Goal: Task Accomplishment & Management: Manage account settings

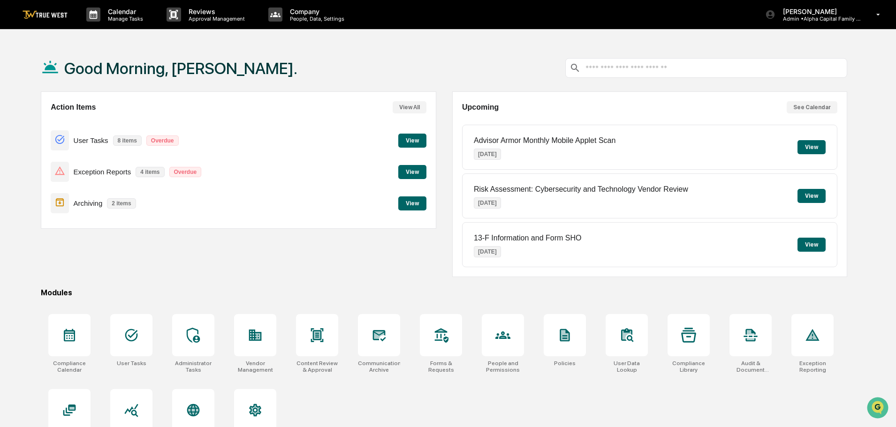
click at [416, 167] on button "View" at bounding box center [412, 172] width 28 height 14
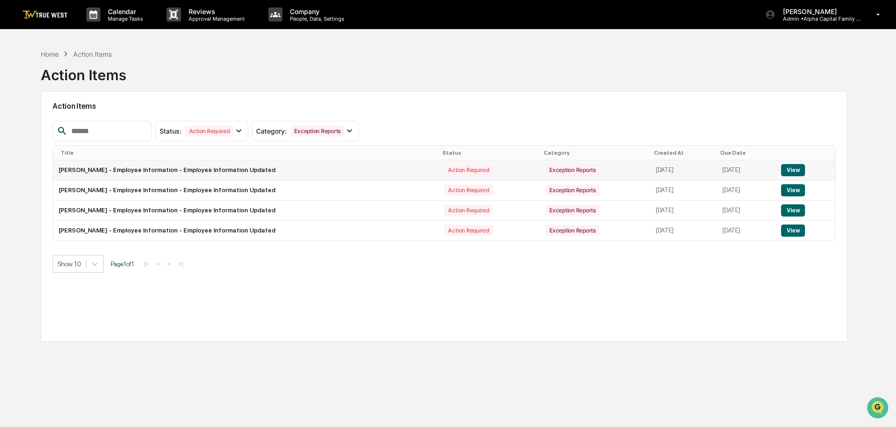
click at [792, 170] on button "View" at bounding box center [793, 170] width 24 height 12
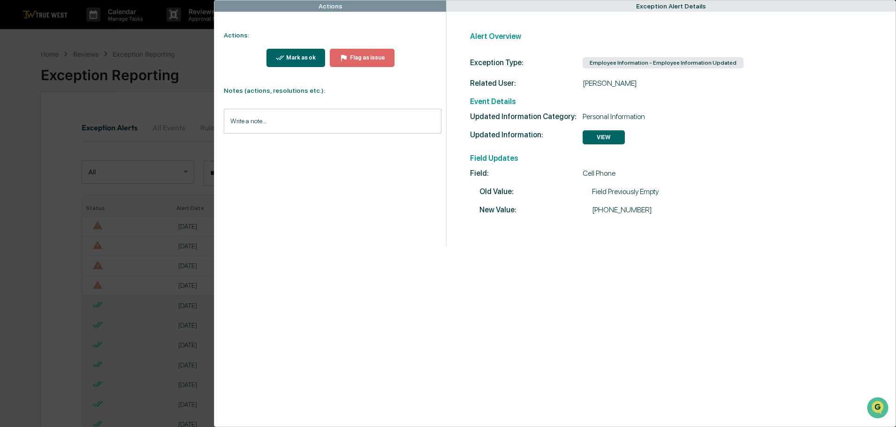
click at [191, 40] on div "Actions Actions: Mark as ok Flag as issue Notes (actions, resolutions etc.): Wr…" at bounding box center [448, 213] width 896 height 427
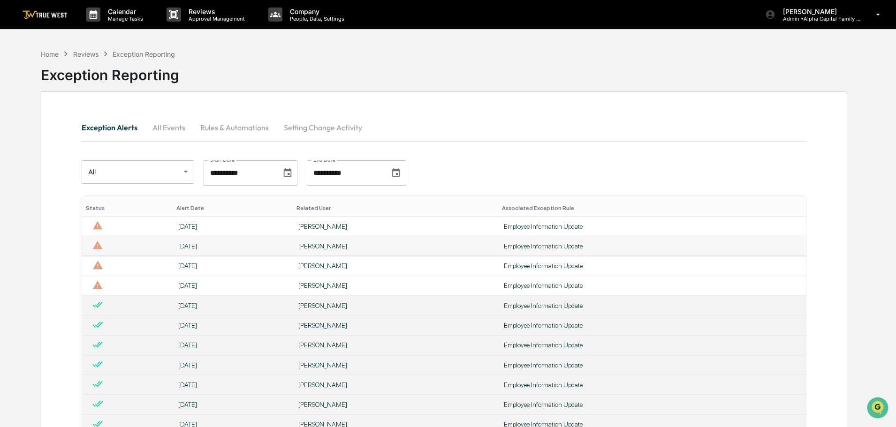
click at [305, 245] on div "[PERSON_NAME]" at bounding box center [395, 246] width 194 height 8
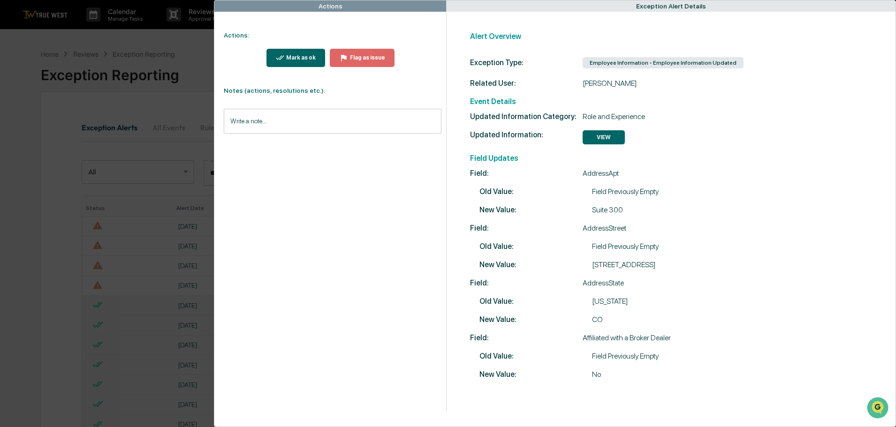
click at [189, 43] on div "Actions Actions: Mark as ok Flag as issue Notes (actions, resolutions etc.): Wr…" at bounding box center [448, 213] width 896 height 427
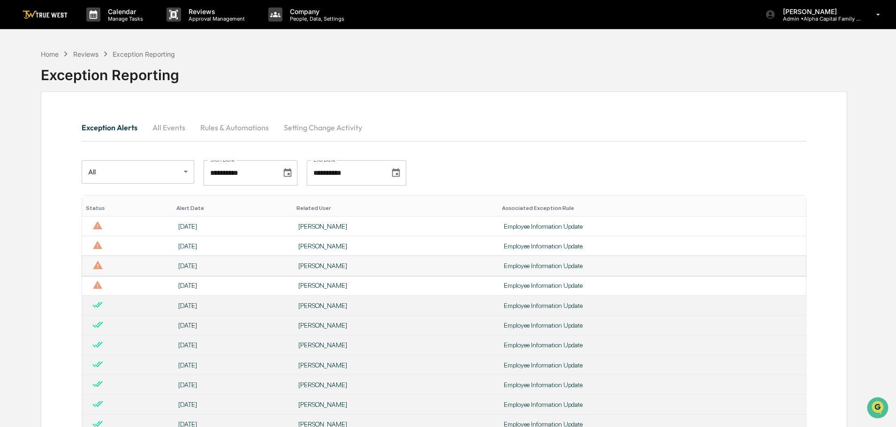
click at [317, 267] on div "[PERSON_NAME]" at bounding box center [395, 266] width 194 height 8
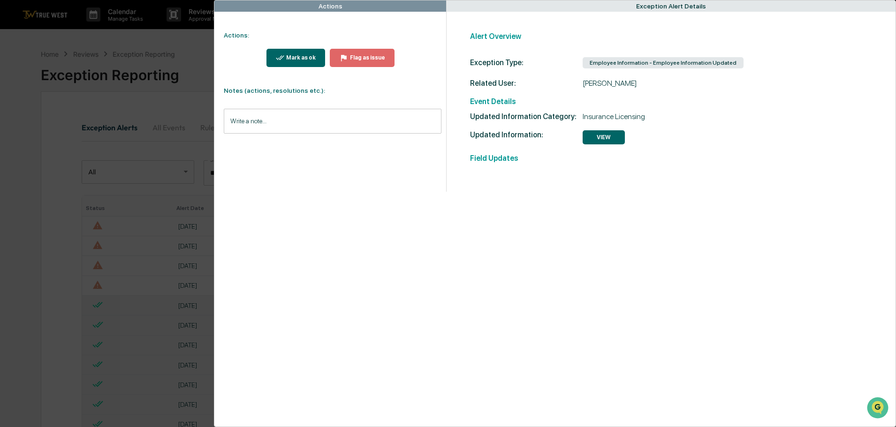
click at [177, 39] on div "Actions Actions: Mark as ok Flag as issue Notes (actions, resolutions etc.): Wr…" at bounding box center [448, 213] width 896 height 427
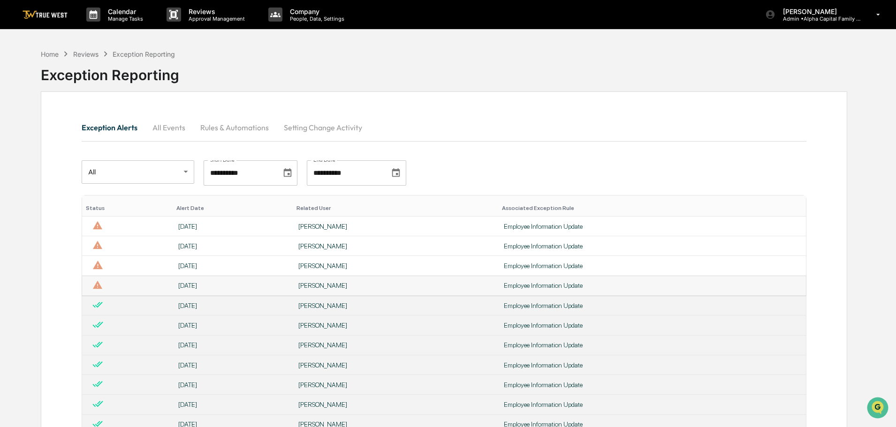
click at [308, 287] on div "[PERSON_NAME]" at bounding box center [395, 286] width 194 height 8
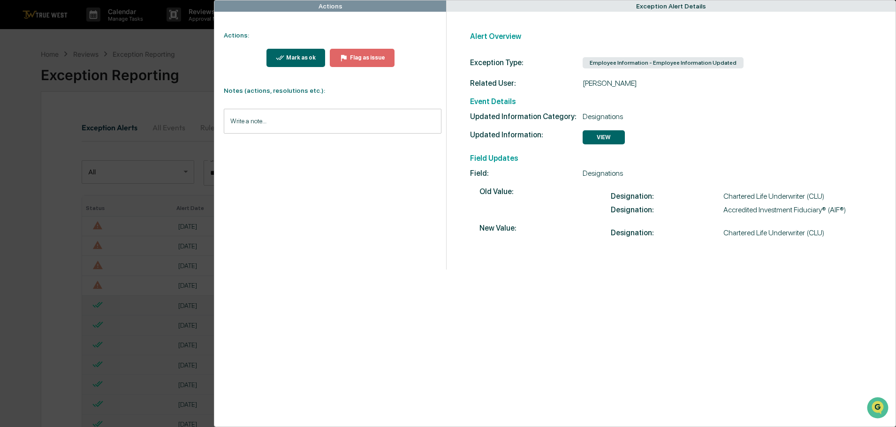
click at [172, 42] on div "Actions Actions: Mark as ok Flag as issue Notes (actions, resolutions etc.): Wr…" at bounding box center [448, 213] width 896 height 427
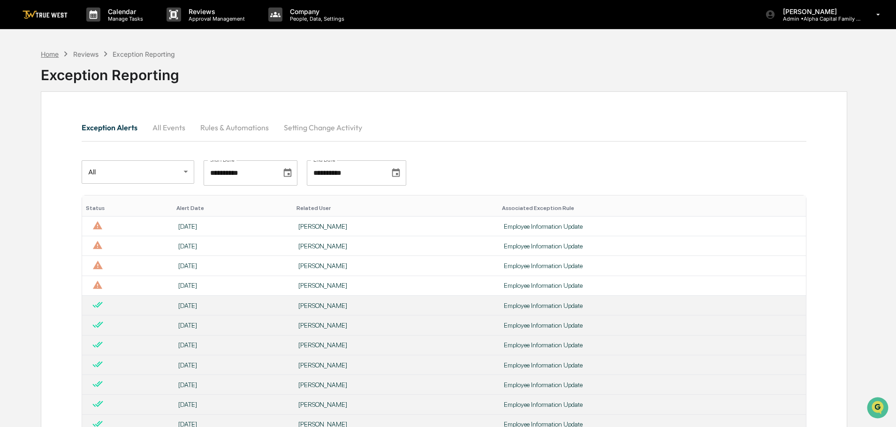
click at [52, 54] on div "Home" at bounding box center [50, 54] width 18 height 8
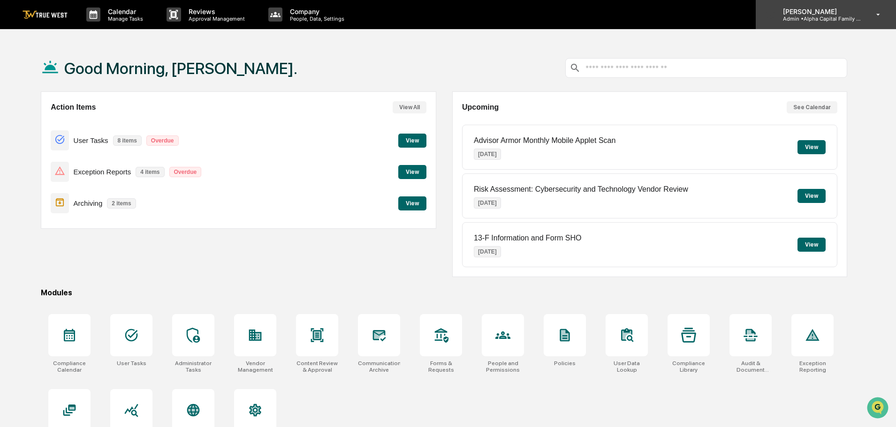
click at [819, 17] on p "Admin • Alpha Capital Family Office" at bounding box center [818, 18] width 87 height 7
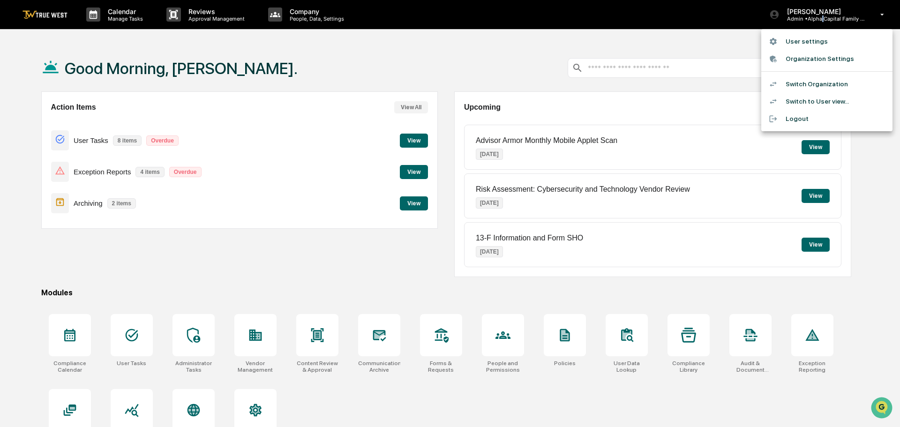
click at [804, 84] on li "Switch Organization" at bounding box center [827, 84] width 131 height 17
